Goal: Transaction & Acquisition: Purchase product/service

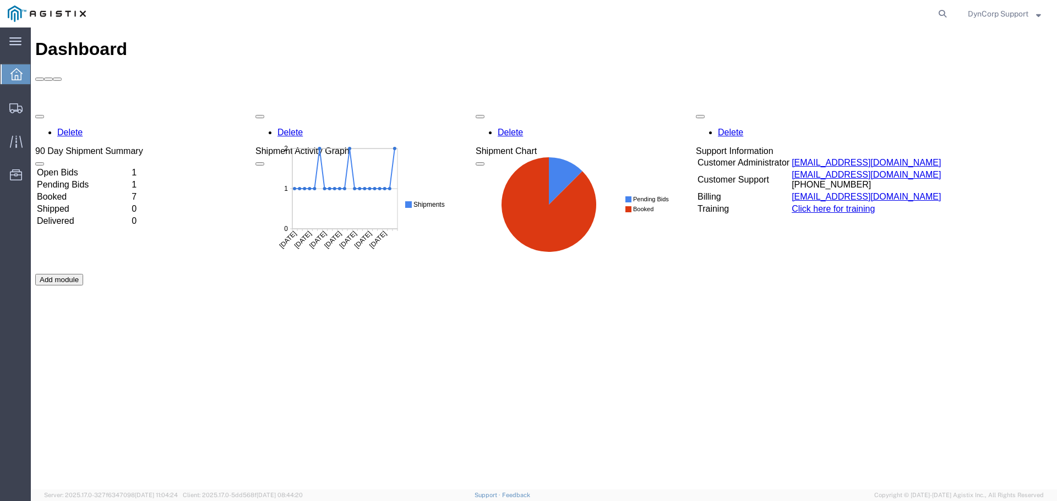
click at [72, 167] on td "Open Bids" at bounding box center [83, 172] width 94 height 11
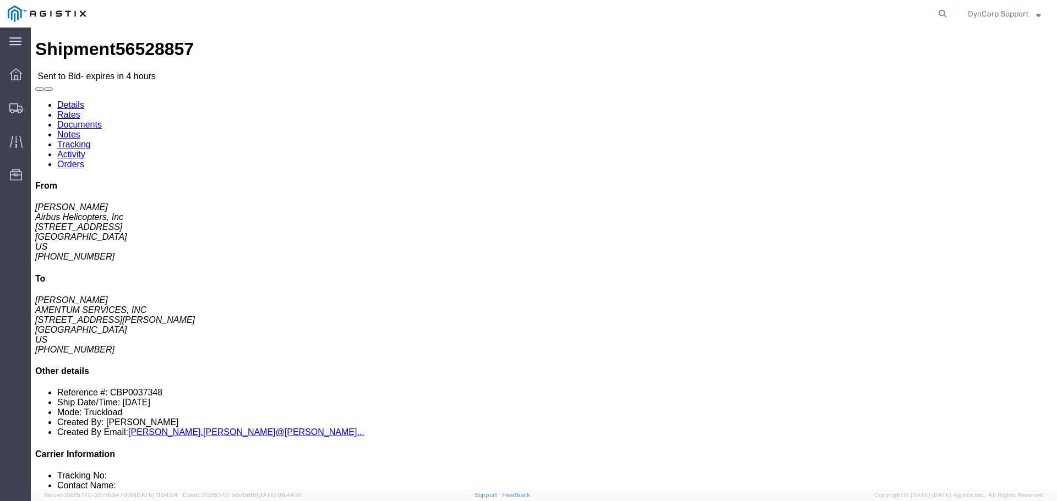
click icon "button"
click button "button"
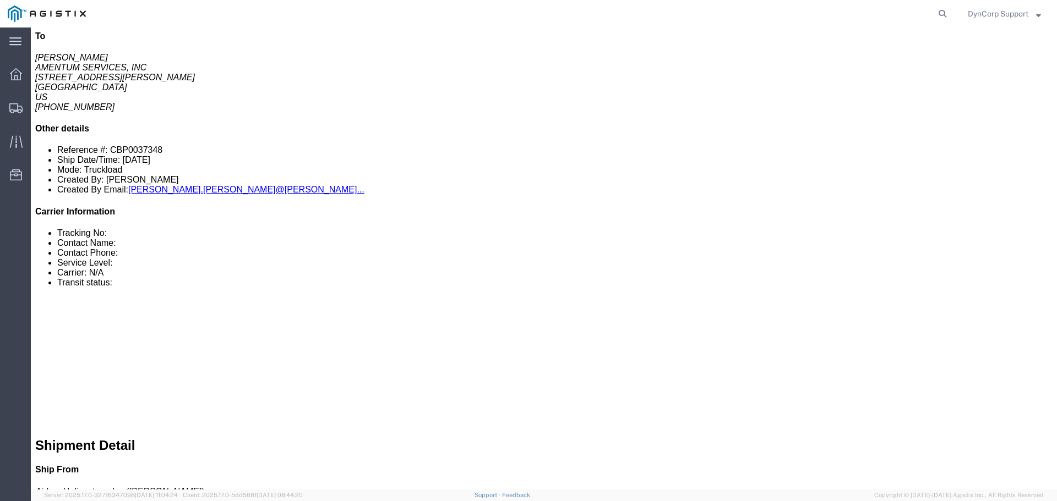
click link "Notes"
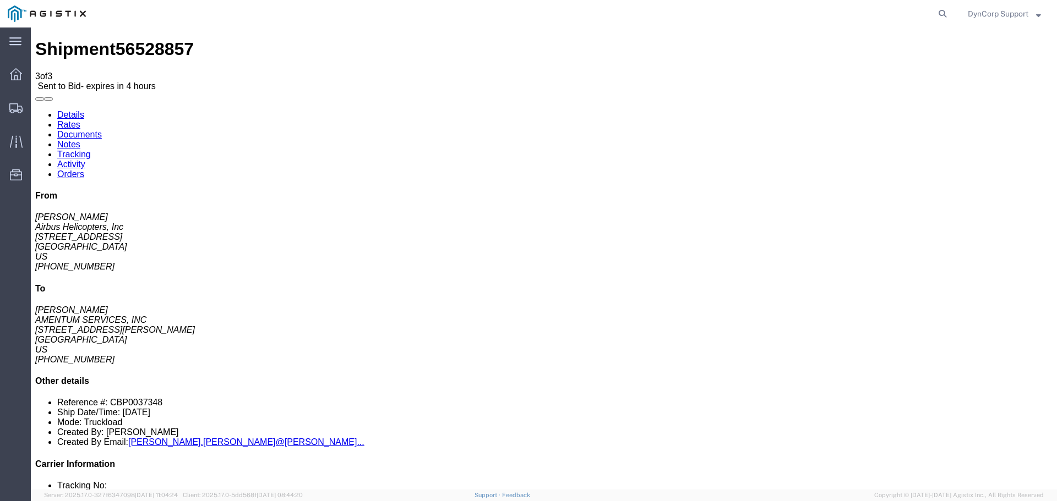
click at [63, 110] on link "Details" at bounding box center [70, 114] width 27 height 9
click span "56528857"
copy span "56528857"
click h4 "Routing & Vehicle Information"
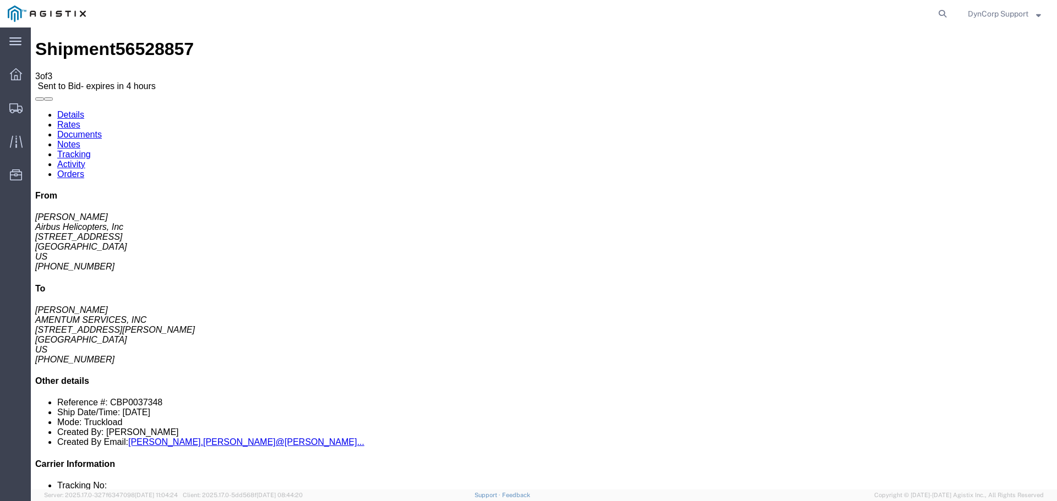
click div "Leg 1 - Truckload Number of trucks: 1"
drag, startPoint x: 95, startPoint y: 255, endPoint x: 275, endPoint y: 248, distance: 180.1
click button "button"
click div "Shipment Detail Ship From Airbus Helicopters, Inc ([PERSON_NAME]) [STREET_ADDRE…"
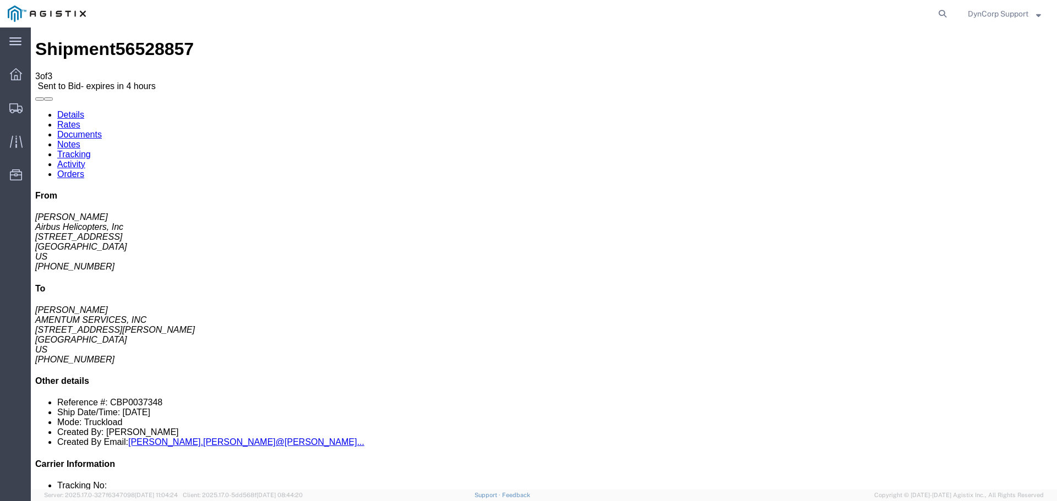
click link "Enter / Modify Bid"
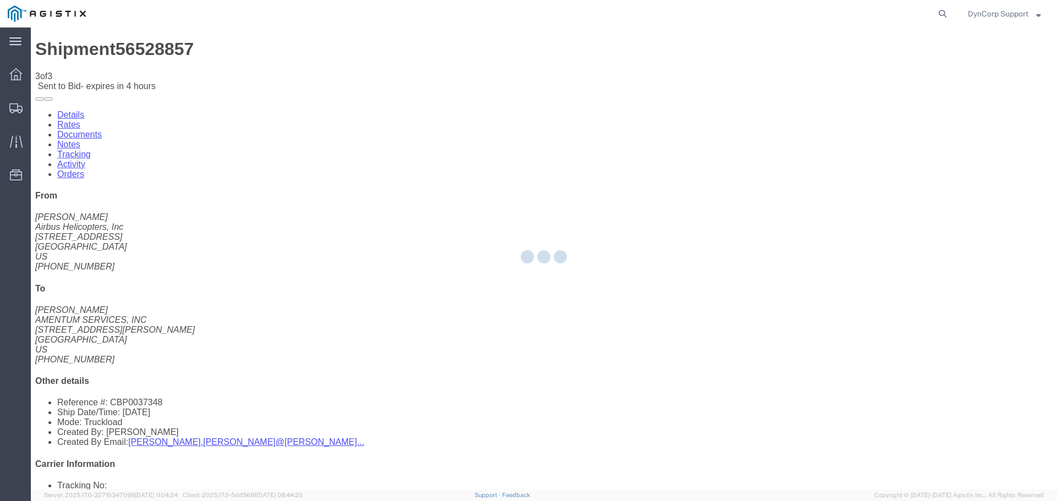
select select "3603"
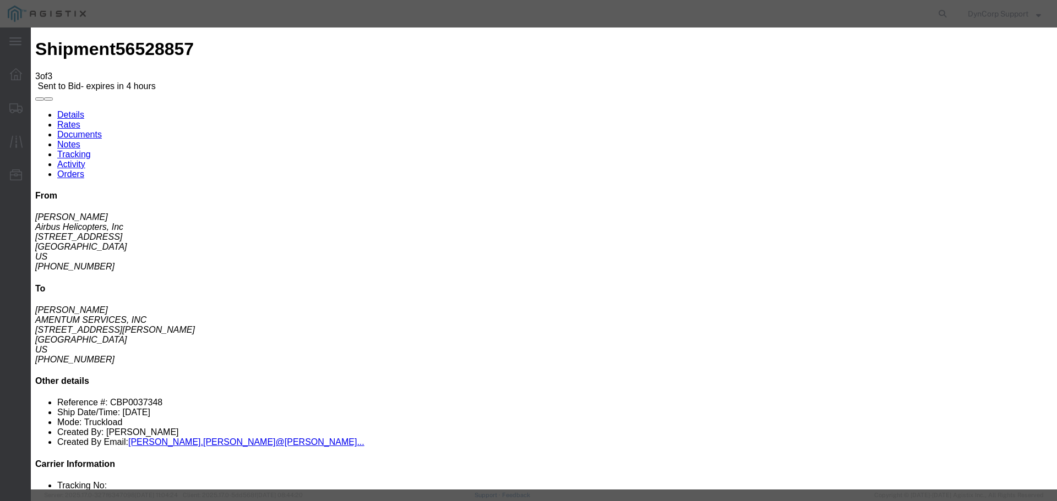
drag, startPoint x: 336, startPoint y: 125, endPoint x: 349, endPoint y: 125, distance: 13.2
click input "text"
paste input "56528857"
type input "56528857"
click select "Select LTL 5+ Day LTL Economy 3 - 5 Day Less than Truckload TL Standard 3 - 5 D…"
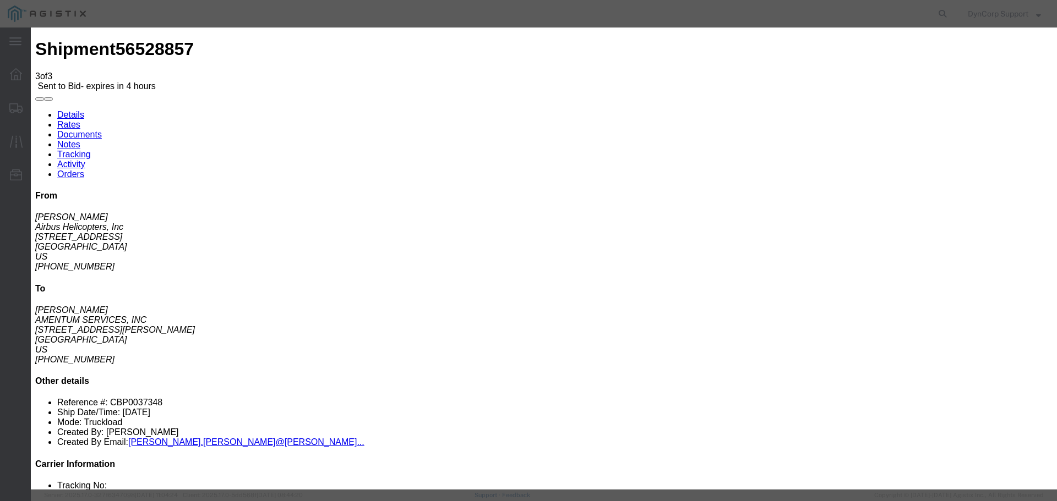
select select "29547"
click select "Select LTL 5+ Day LTL Economy 3 - 5 Day Less than Truckload TL Standard 3 - 5 D…"
click input "text"
paste input "56528857"
type input "56528857"
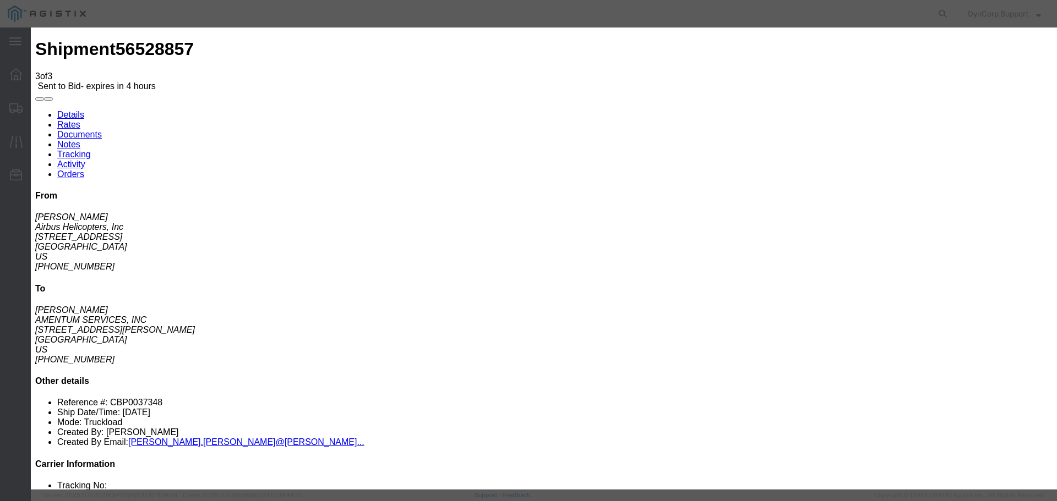
click select "Select Air Less than Truckload Multi-Leg Ocean Freight Rail Small Parcel Truckl…"
select select "TL"
click select "Select Air Less than Truckload Multi-Leg Ocean Freight Rail Small Parcel Truckl…"
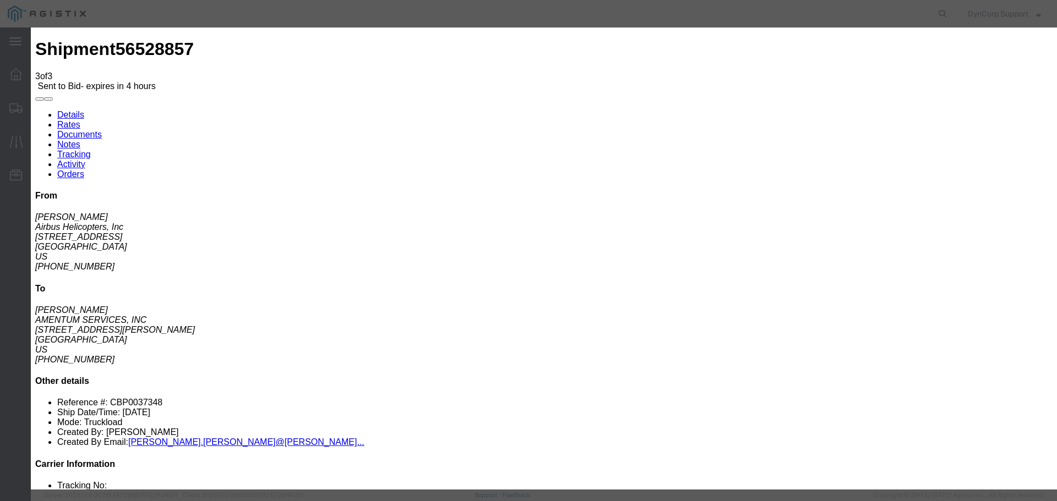
click input "number"
type input "1768"
click div "Add charge"
click button "Submit"
